Goal: Navigation & Orientation: Find specific page/section

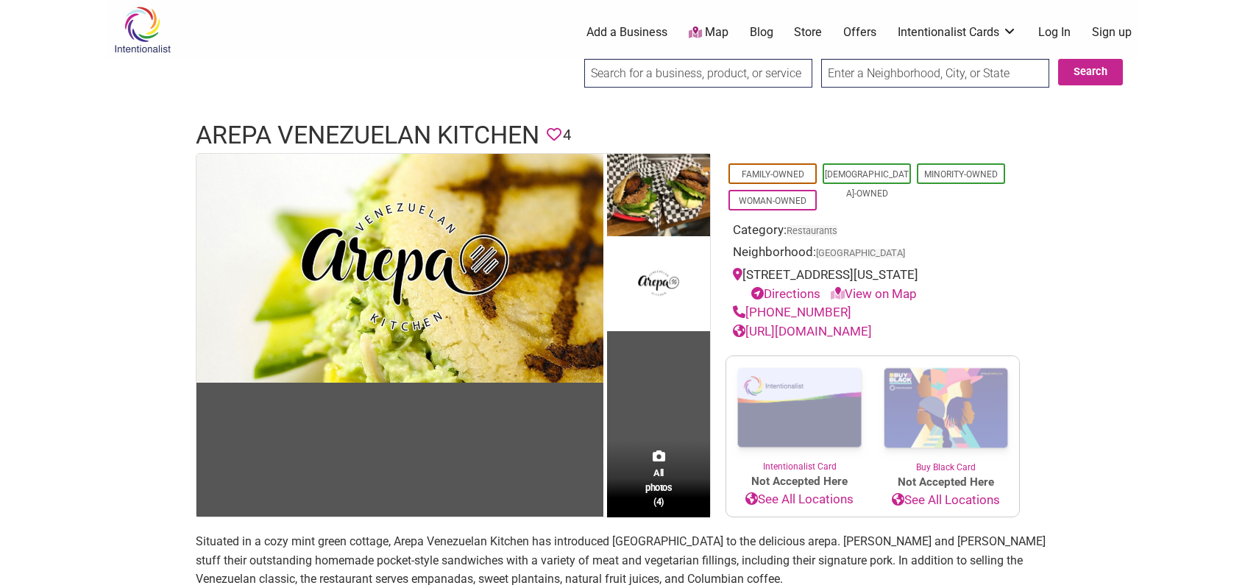
click at [702, 70] on input "search" at bounding box center [698, 73] width 228 height 29
paste input "Cafe Calaveras"
type input "Cafe Calaveras"
click at [569, 59] on input "Search" at bounding box center [597, 74] width 57 height 30
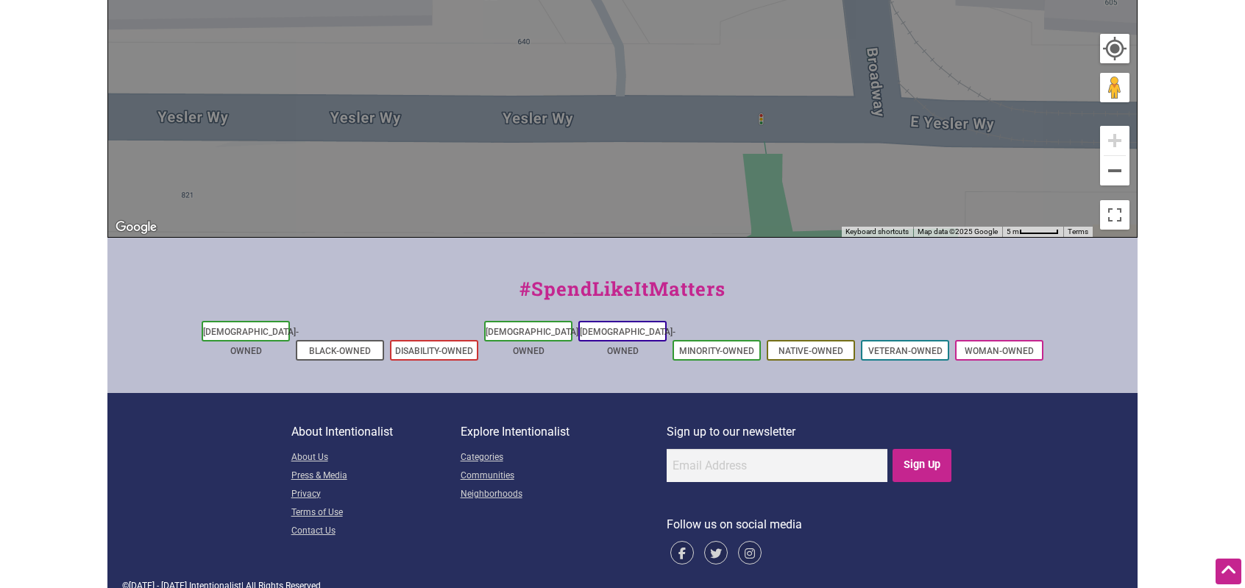
scroll to position [313, 0]
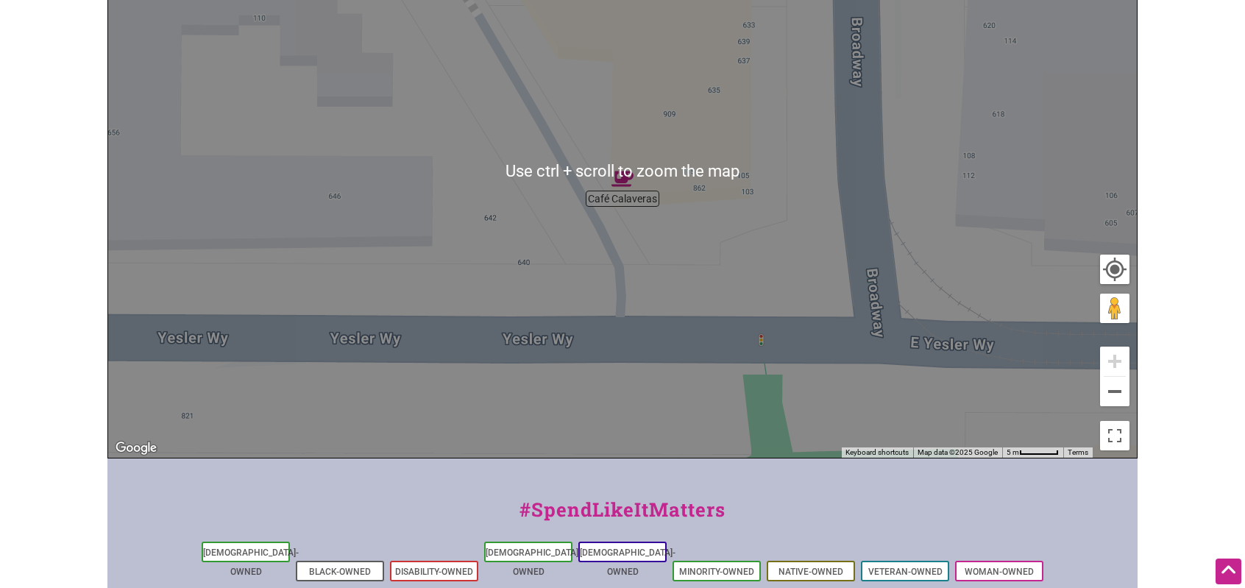
click at [625, 192] on div "To navigate, press the arrow keys." at bounding box center [622, 171] width 1029 height 572
click at [622, 182] on img "Café Calaveras" at bounding box center [622, 179] width 22 height 22
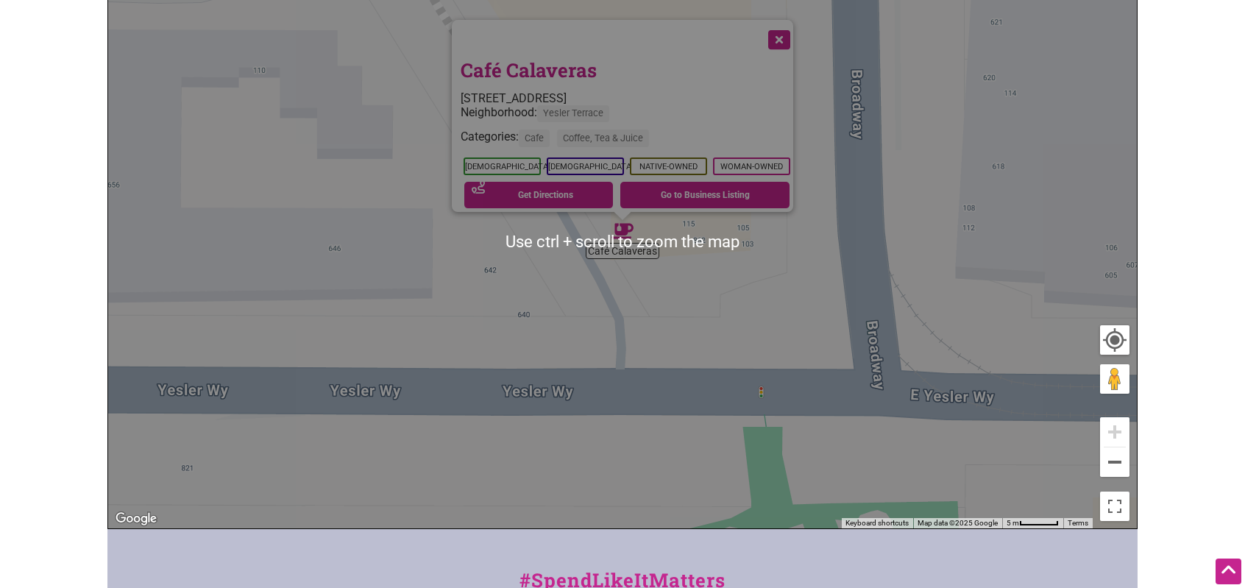
scroll to position [240, 0]
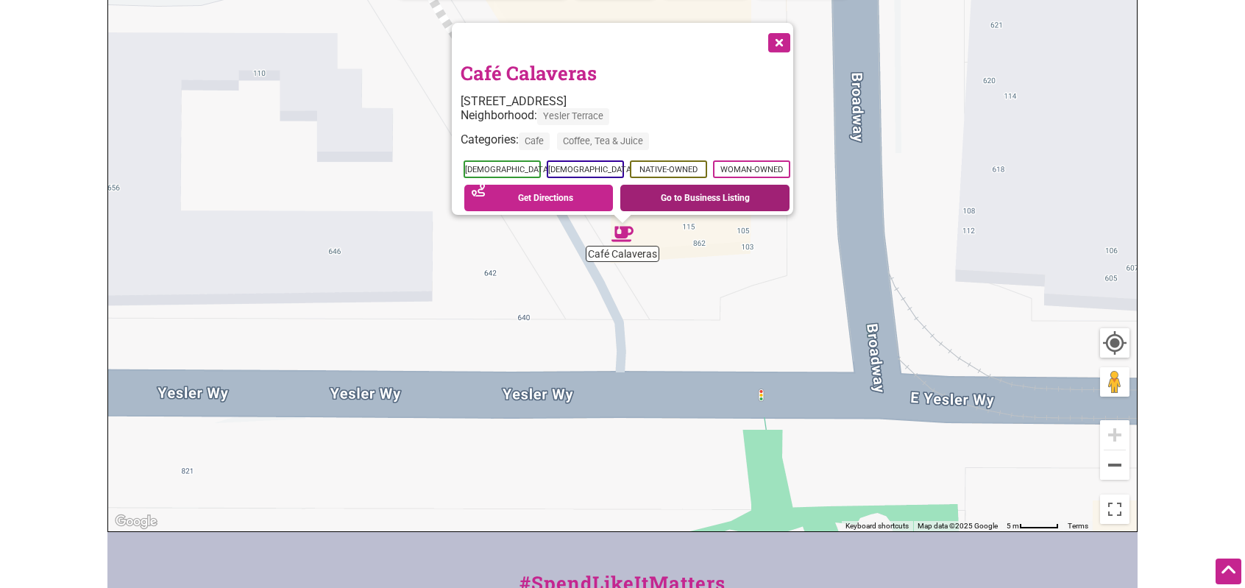
click at [691, 196] on link "Go to Business Listing" at bounding box center [704, 198] width 169 height 26
